Goal: Check status

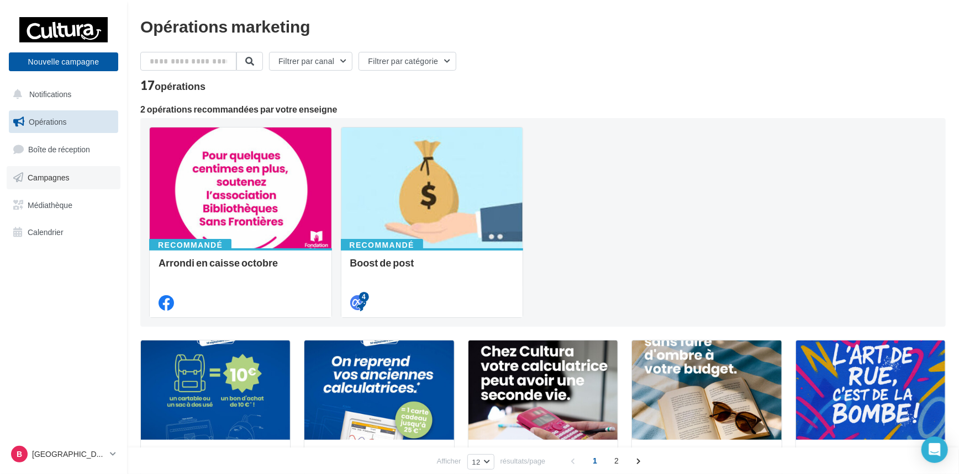
click at [55, 178] on span "Campagnes" at bounding box center [49, 177] width 42 height 9
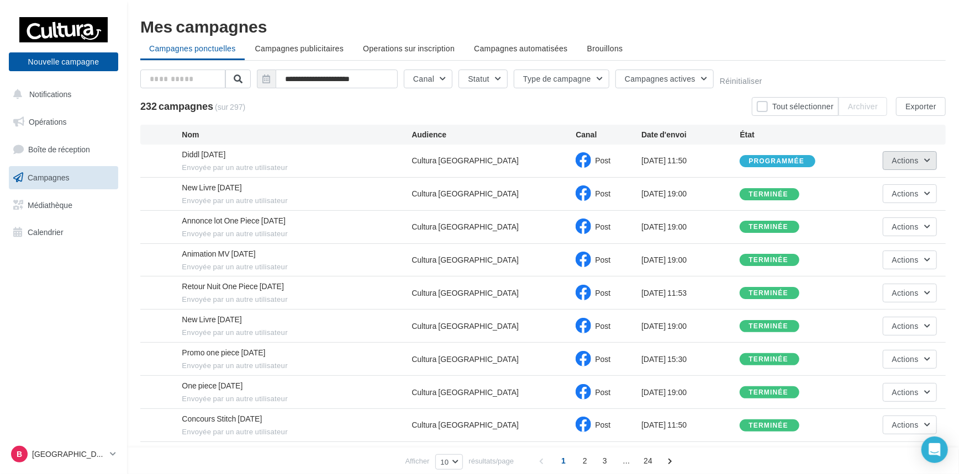
click at [930, 162] on button "Actions" at bounding box center [910, 160] width 54 height 19
click at [917, 188] on button "Voir les résultats" at bounding box center [881, 186] width 110 height 29
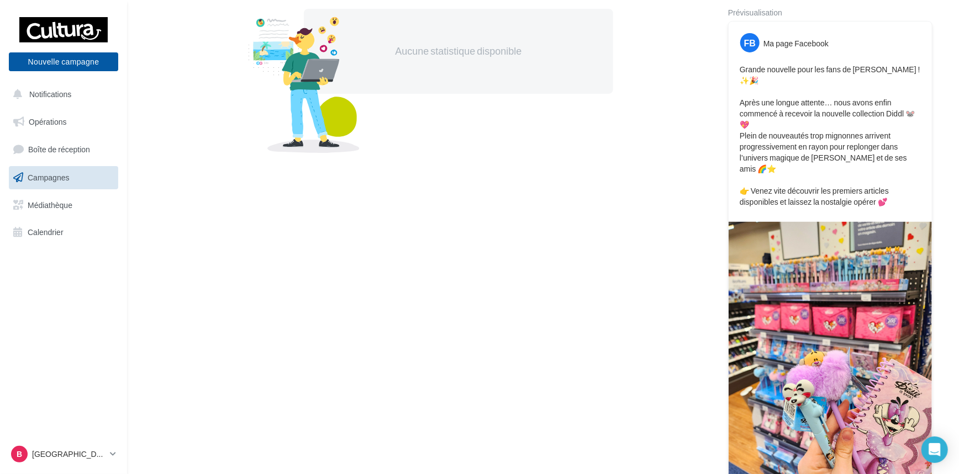
scroll to position [267, 0]
